Goal: Information Seeking & Learning: Learn about a topic

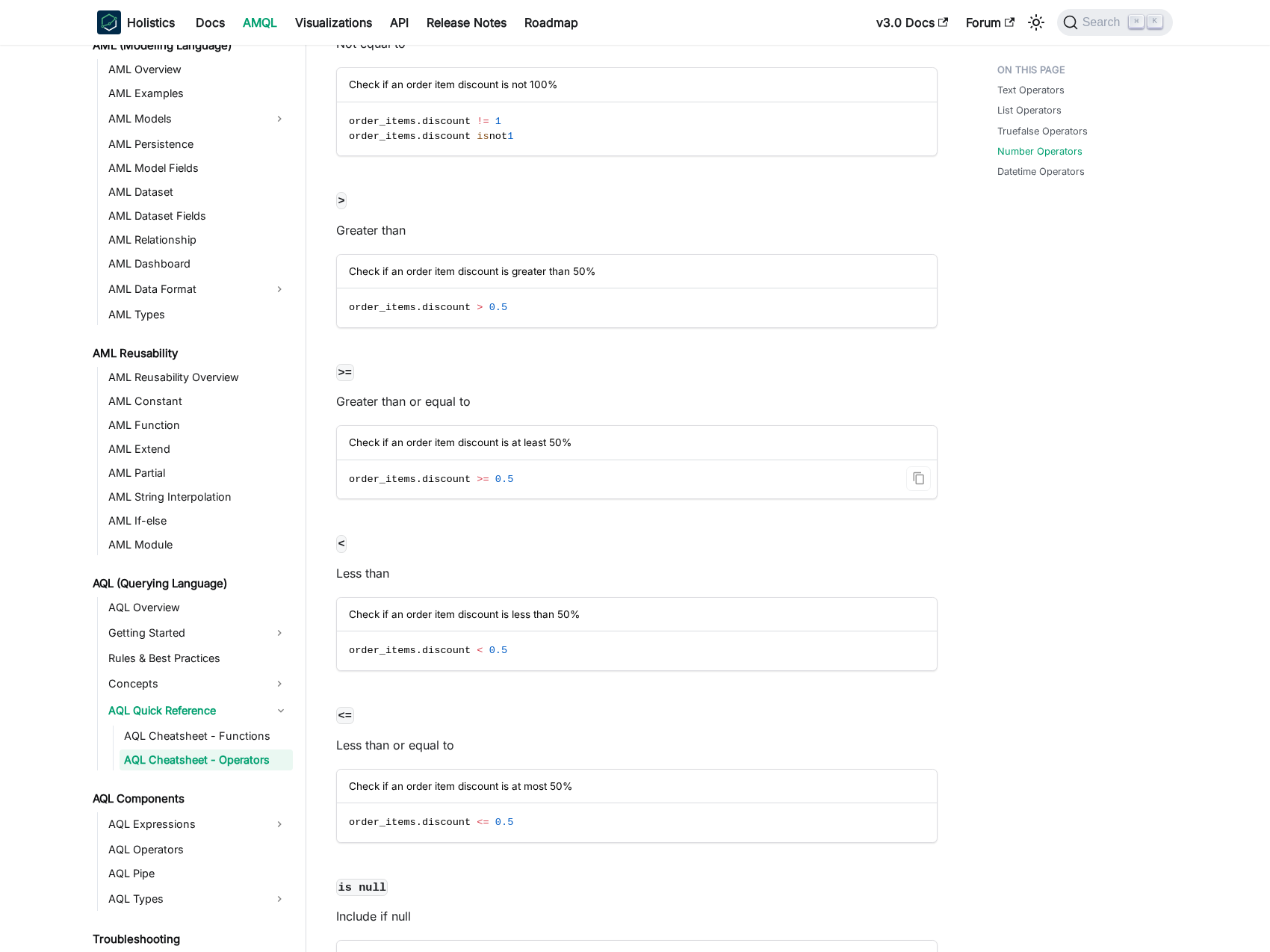
scroll to position [4244, 0]
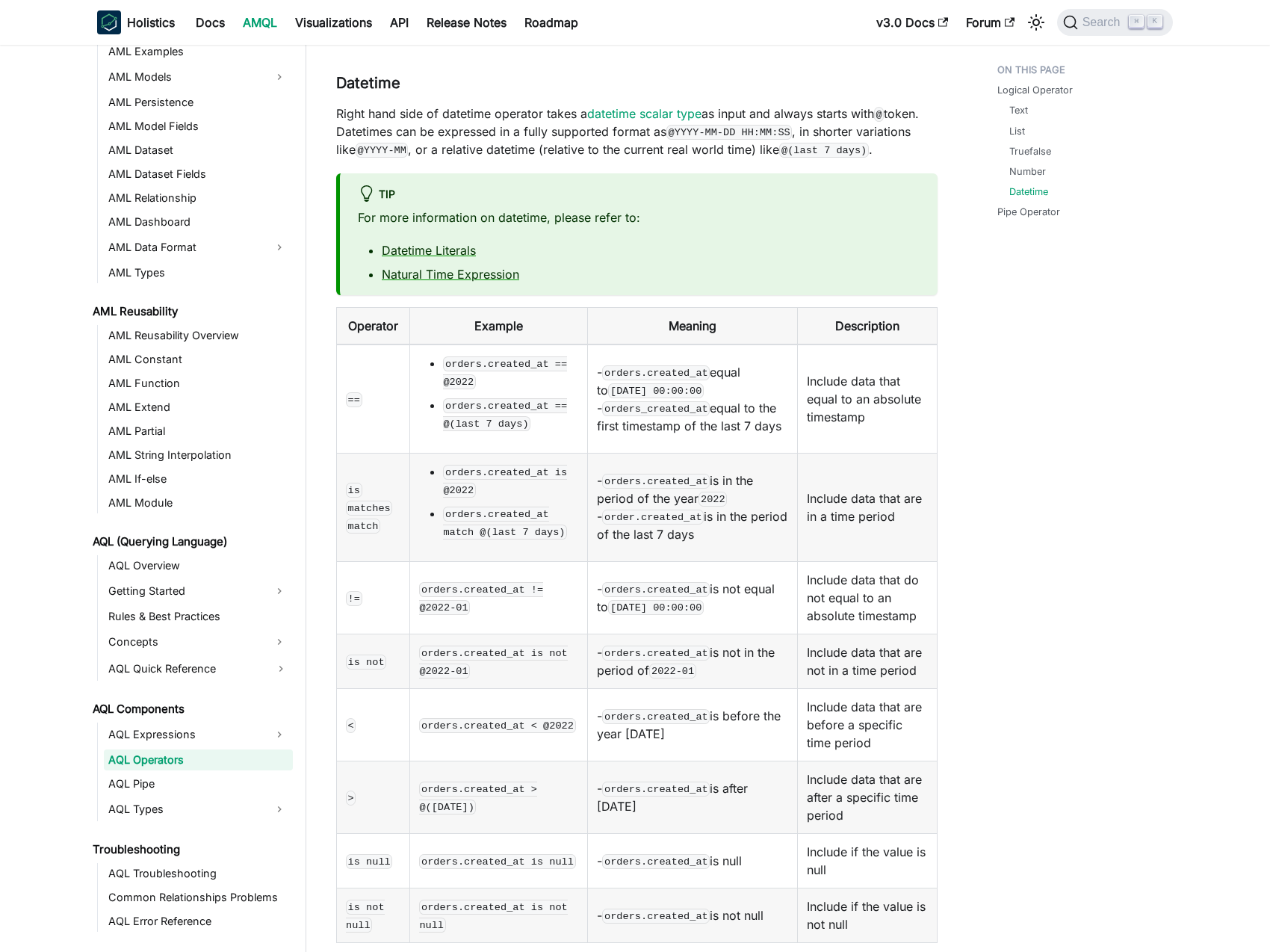
scroll to position [1971, 0]
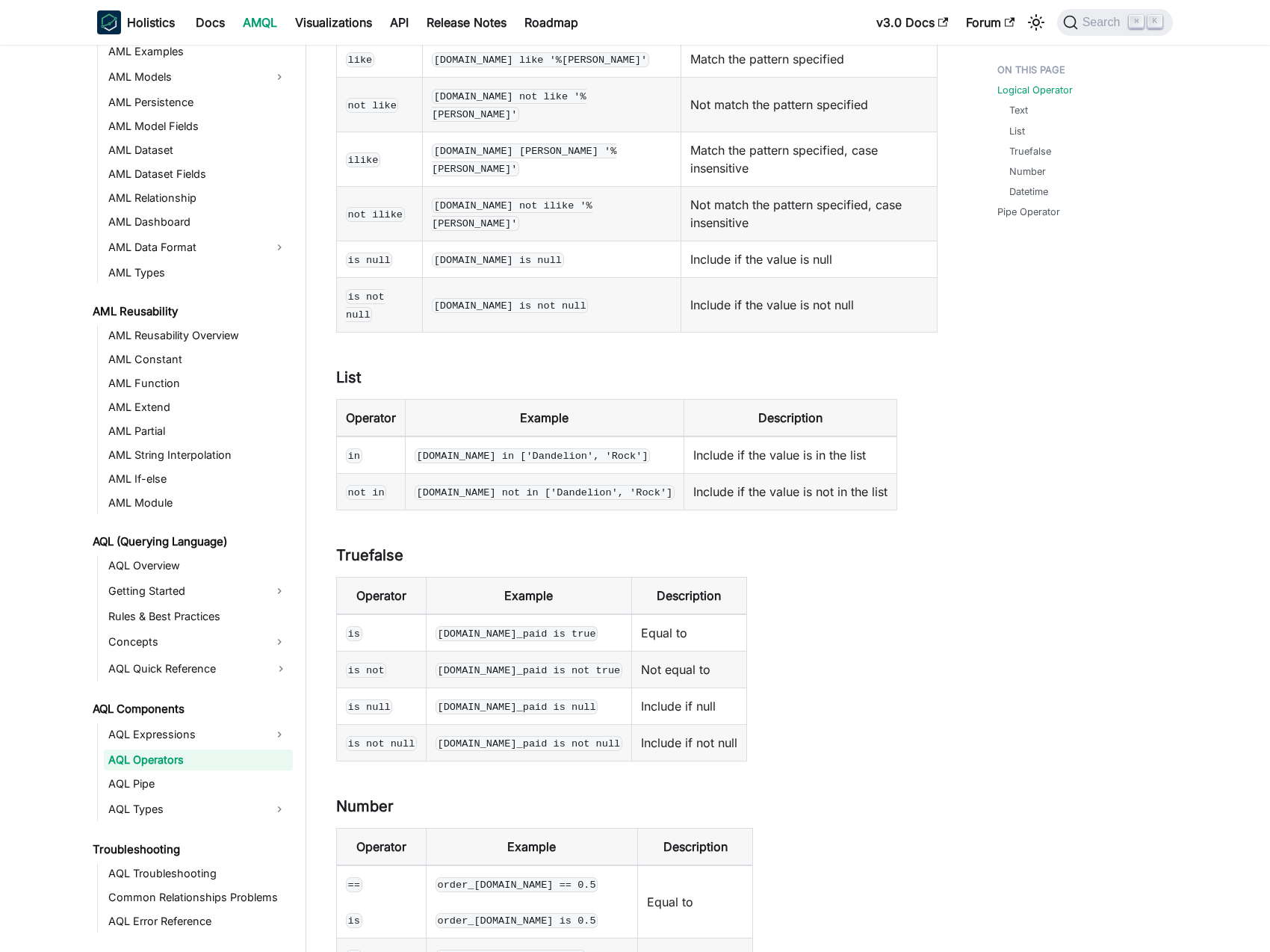
scroll to position [967, 0]
